Goal: Task Accomplishment & Management: Manage account settings

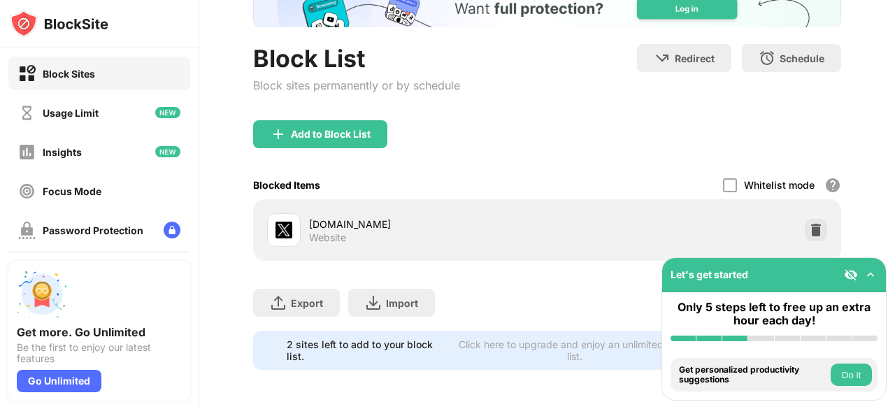
scroll to position [108, 0]
click at [809, 223] on img at bounding box center [816, 230] width 14 height 14
